Goal: Task Accomplishment & Management: Complete application form

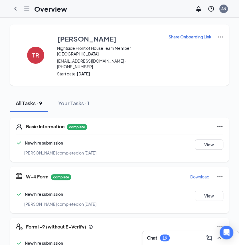
scroll to position [187, 0]
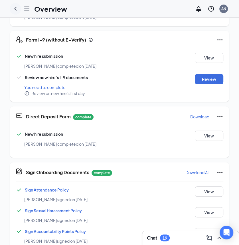
click at [13, 6] on icon "ChevronLeft" at bounding box center [15, 8] width 7 height 7
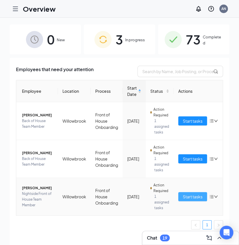
click at [188, 195] on span "Start tasks" at bounding box center [193, 197] width 20 height 6
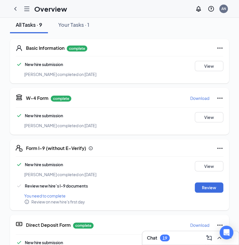
scroll to position [80, 0]
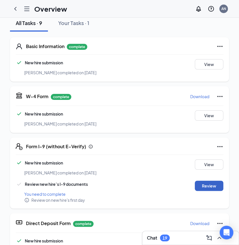
click at [206, 181] on button "Review" at bounding box center [209, 186] width 28 height 10
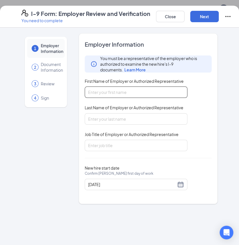
click at [115, 91] on input "First Name of Employer or Authorized Representative" at bounding box center [136, 92] width 103 height 11
type input "[PERSON_NAME]"
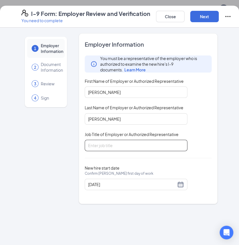
click at [110, 145] on input "Job Title of Employer or Authorized Representative" at bounding box center [136, 145] width 103 height 11
type input "General Manager Front of House"
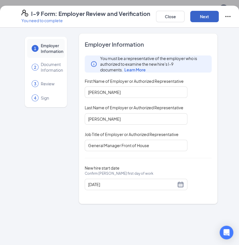
click at [201, 12] on button "Next" at bounding box center [204, 16] width 28 height 11
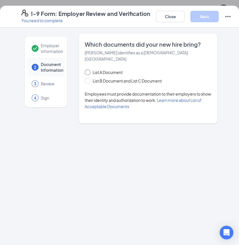
click at [85, 70] on input "List A Document" at bounding box center [87, 72] width 4 height 4
radio input "true"
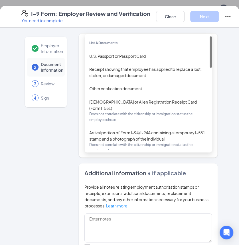
click at [107, 133] on input "search" at bounding box center [146, 137] width 116 height 9
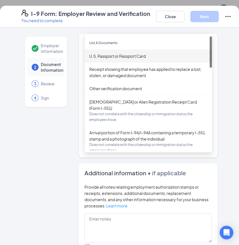
click at [115, 53] on div "U.S. Passport or Passport Card" at bounding box center [148, 56] width 118 height 6
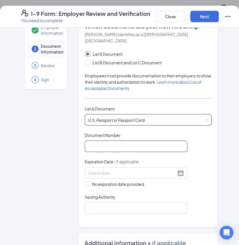
scroll to position [33, 0]
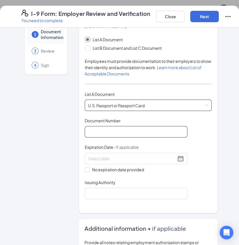
click at [114, 129] on input "Document Number" at bounding box center [136, 131] width 103 height 11
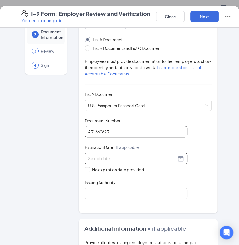
type input "A31660623"
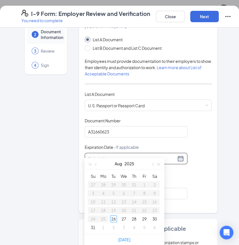
click at [119, 156] on input at bounding box center [132, 159] width 88 height 6
click at [154, 164] on button "button" at bounding box center [152, 163] width 6 height 11
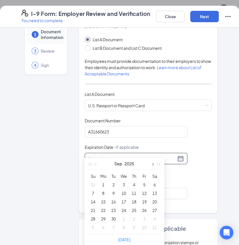
click at [154, 164] on button "button" at bounding box center [152, 163] width 6 height 11
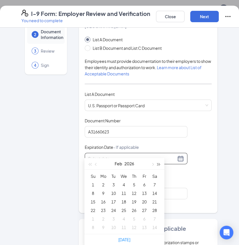
click at [157, 164] on span "button" at bounding box center [158, 164] width 3 height 3
click at [89, 166] on button "button" at bounding box center [90, 163] width 6 height 11
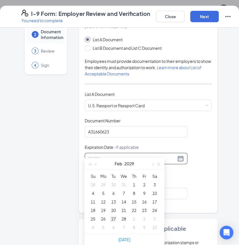
type input "[DATE]"
click at [114, 219] on div "27" at bounding box center [113, 219] width 7 height 7
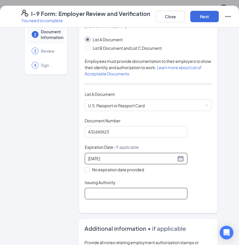
click at [112, 189] on input "Issuing Authority" at bounding box center [136, 193] width 103 height 11
type input "[GEOGRAPHIC_DATA]"
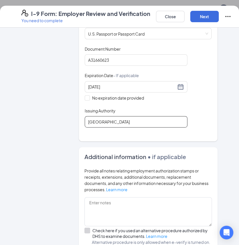
scroll to position [175, 0]
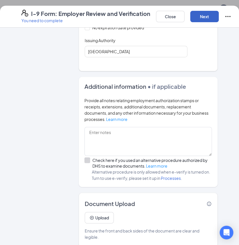
click at [207, 17] on button "Next" at bounding box center [204, 16] width 28 height 11
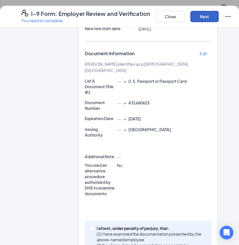
scroll to position [92, 0]
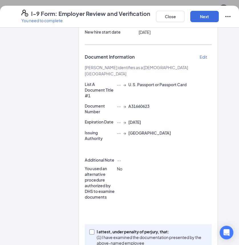
click at [94, 230] on span at bounding box center [91, 232] width 5 height 5
click at [93, 230] on input "I attest, under penalty of [PERSON_NAME], that: (1) I have examined the documen…" at bounding box center [91, 232] width 4 height 4
checkbox input "true"
click at [201, 17] on button "Next" at bounding box center [204, 16] width 28 height 11
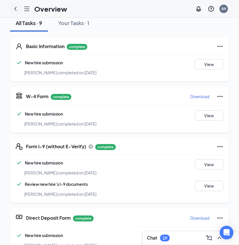
click at [19, 8] on icon "ChevronLeft" at bounding box center [15, 8] width 7 height 7
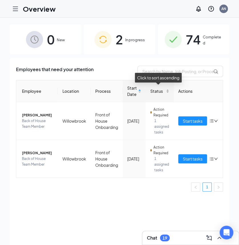
click at [159, 90] on span "Status" at bounding box center [157, 91] width 15 height 6
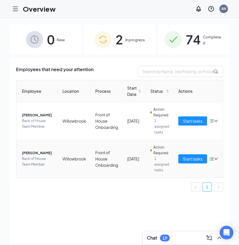
click at [39, 148] on td "[PERSON_NAME] Back of House Team Member" at bounding box center [37, 159] width 42 height 38
click at [17, 11] on icon "Hamburger" at bounding box center [15, 9] width 5 height 4
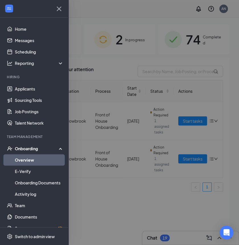
click at [56, 4] on icon "Cross" at bounding box center [58, 8] width 9 height 9
